Goal: Task Accomplishment & Management: Use online tool/utility

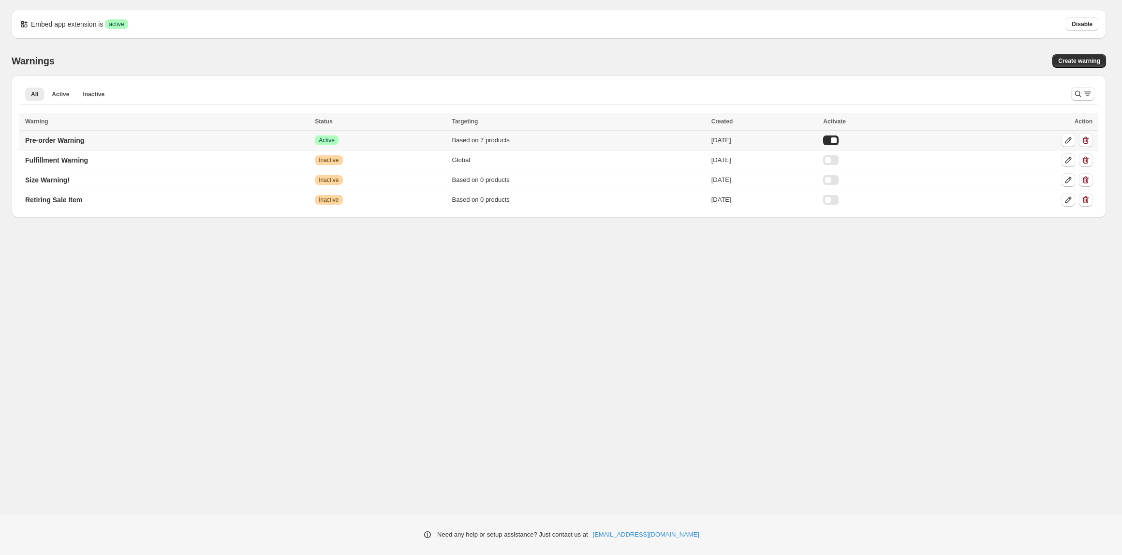
click at [111, 142] on td "Pre-order Warning" at bounding box center [165, 141] width 292 height 20
click at [69, 140] on p "Pre-order Warning" at bounding box center [54, 140] width 59 height 10
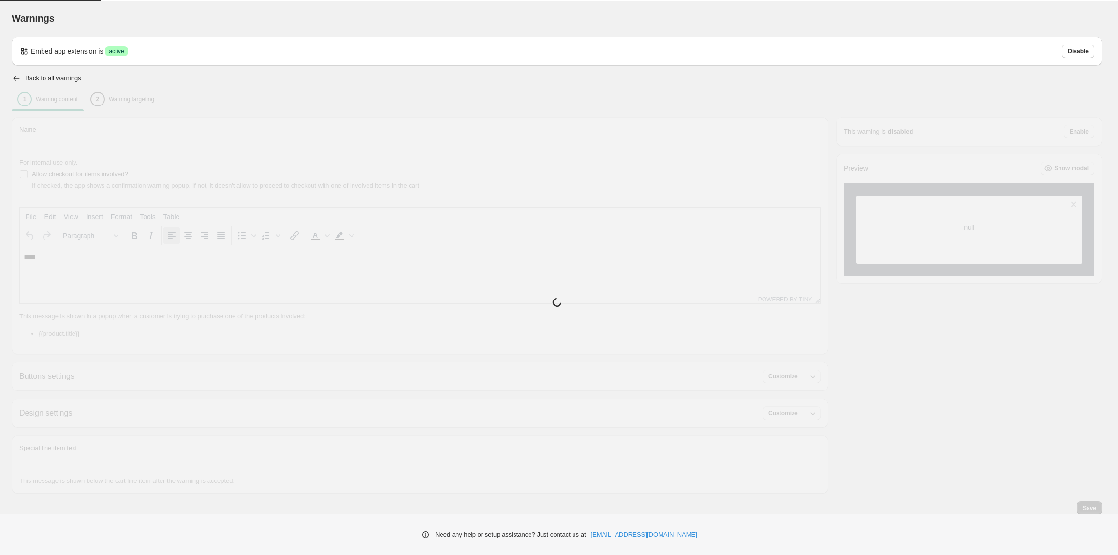
type input "**********"
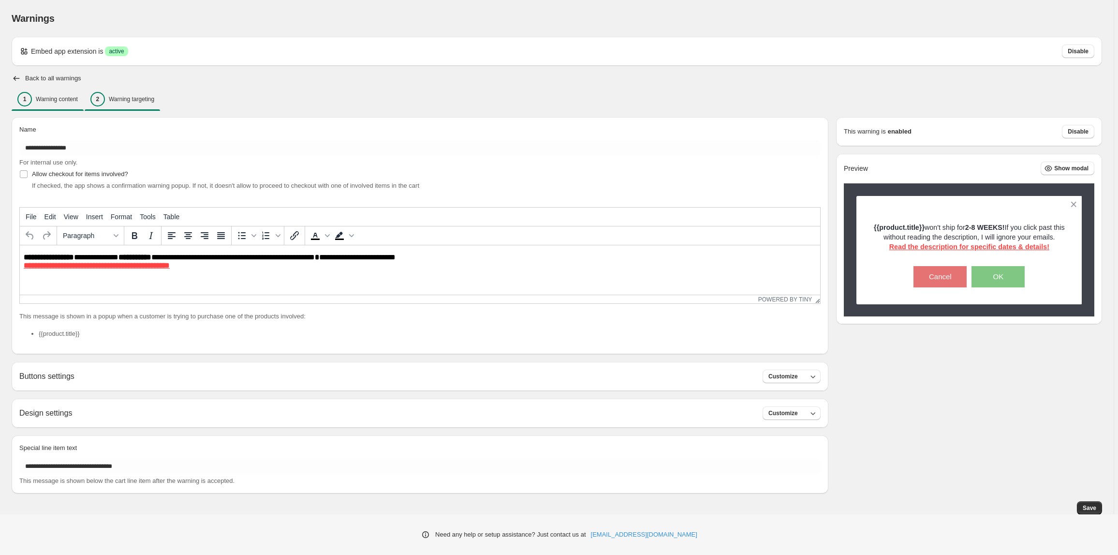
click at [135, 96] on div "2 Warning targeting" at bounding box center [122, 99] width 64 height 15
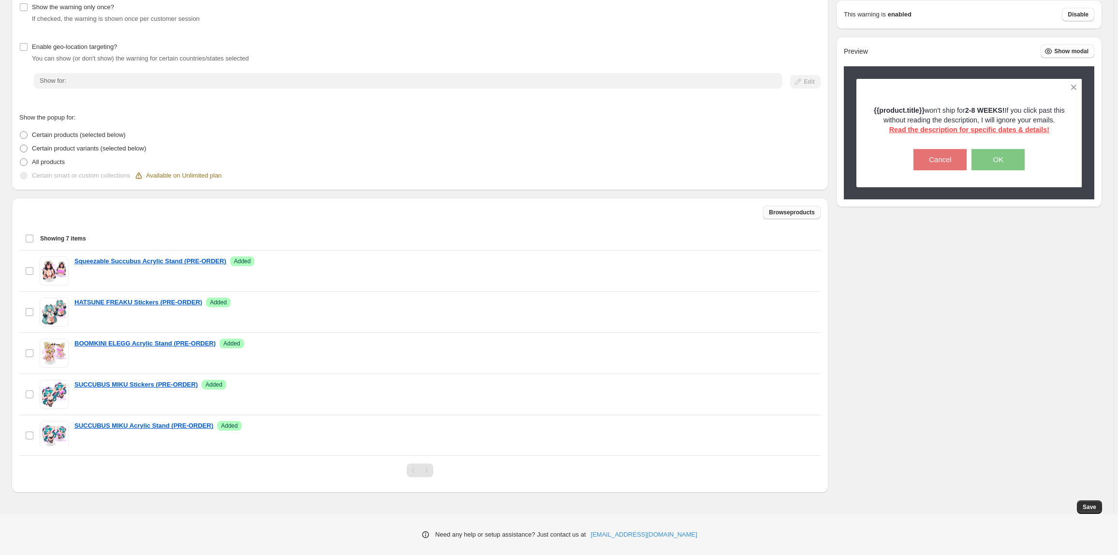
click at [781, 218] on button "Browse products" at bounding box center [792, 212] width 58 height 14
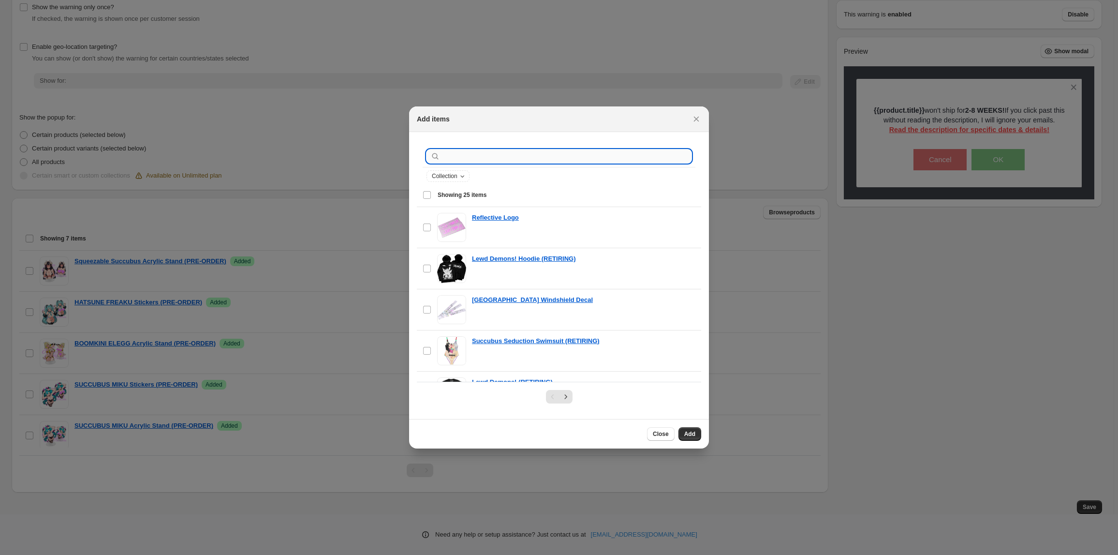
click at [477, 158] on input ":r1c:" at bounding box center [566, 156] width 249 height 14
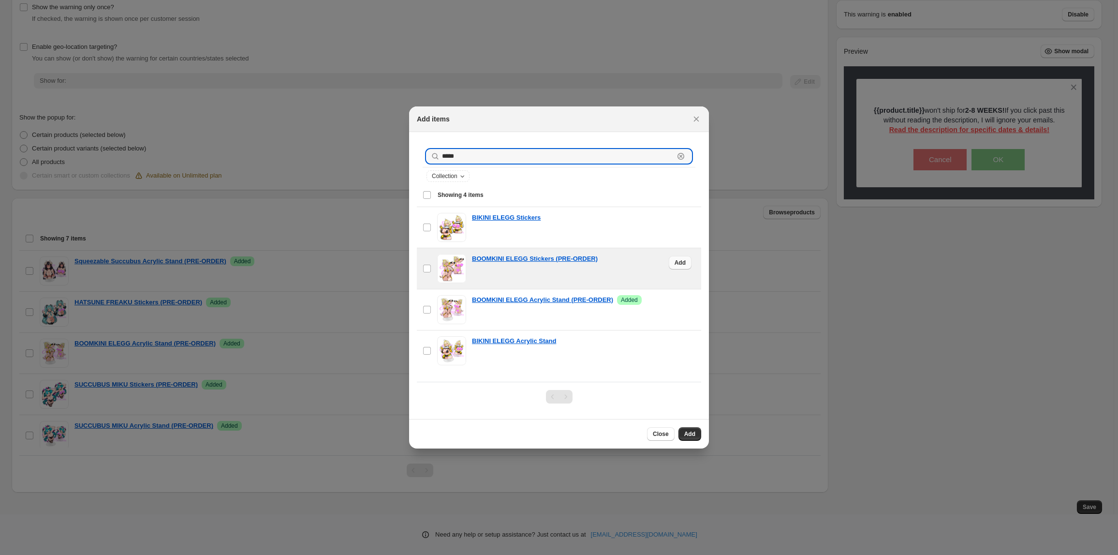
type input "*****"
click at [674, 260] on span "Add" at bounding box center [679, 263] width 11 height 8
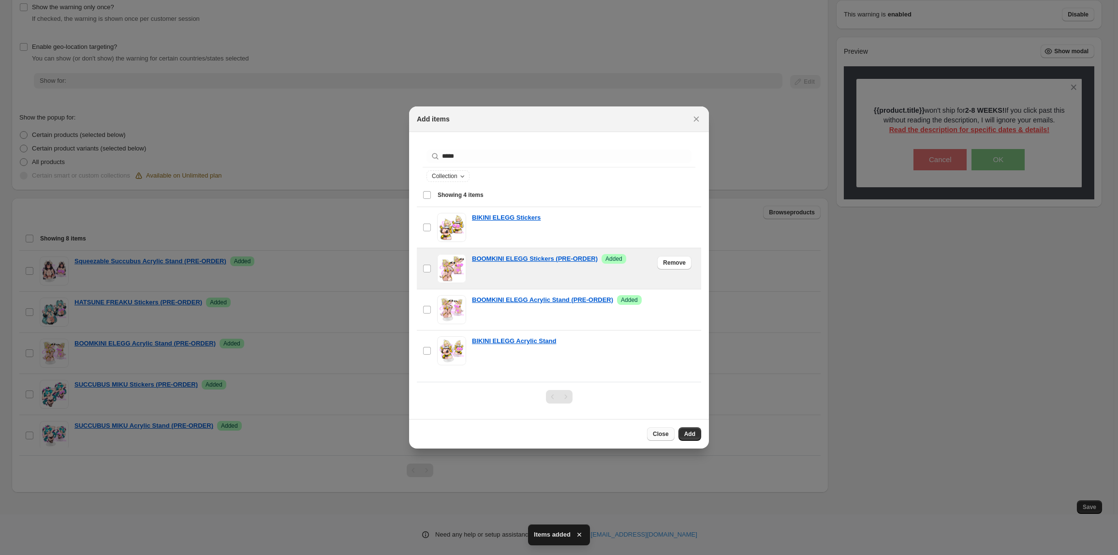
click at [664, 435] on span "Close" at bounding box center [661, 434] width 16 height 8
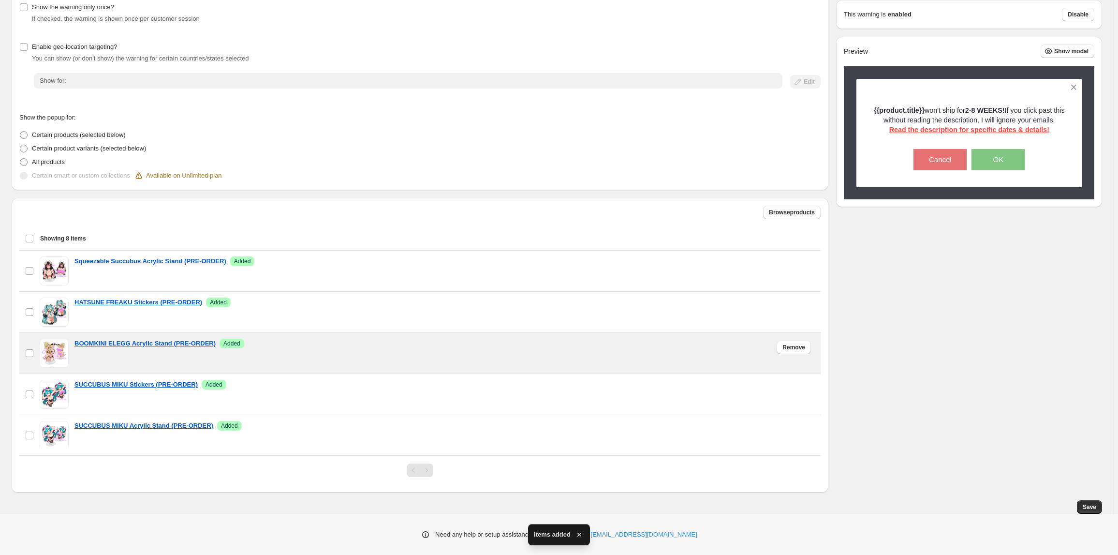
scroll to position [131, 0]
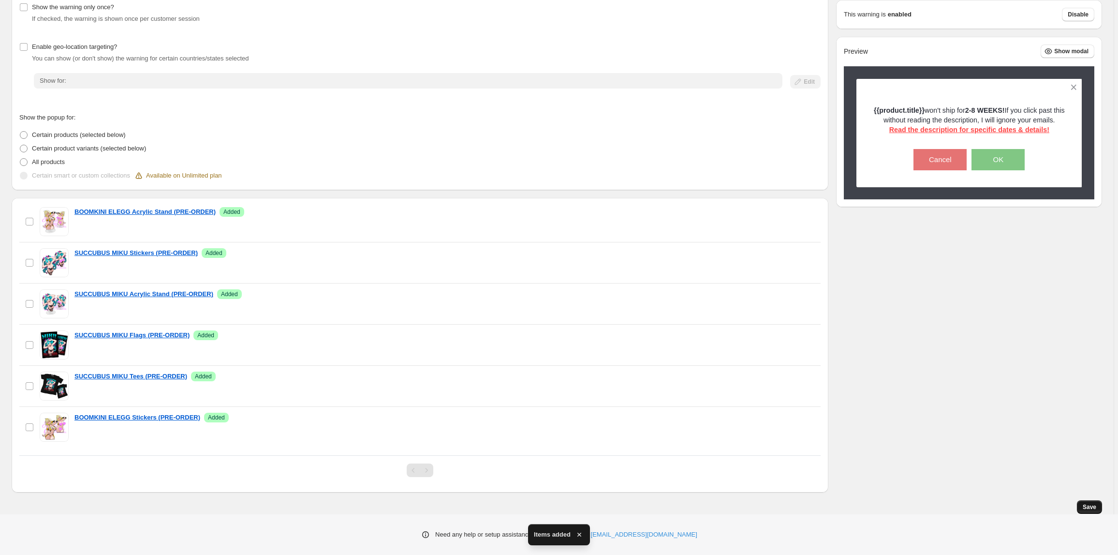
click at [1086, 509] on button "Save" at bounding box center [1089, 507] width 25 height 14
